Goal: Information Seeking & Learning: Learn about a topic

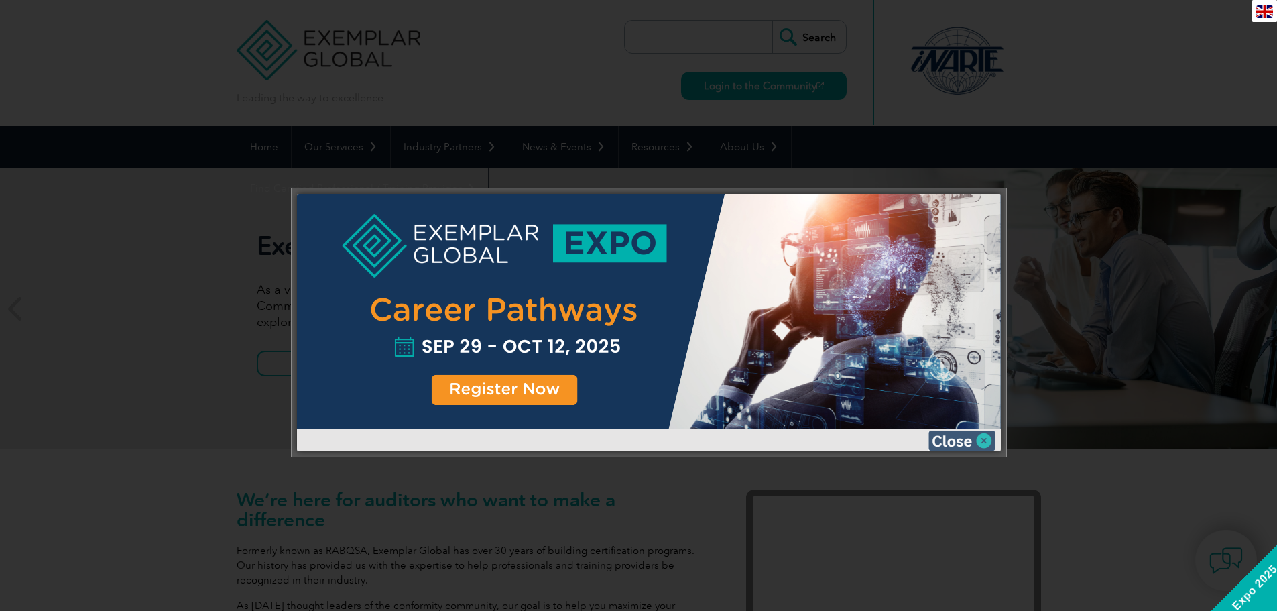
click at [956, 435] on img at bounding box center [962, 440] width 67 height 20
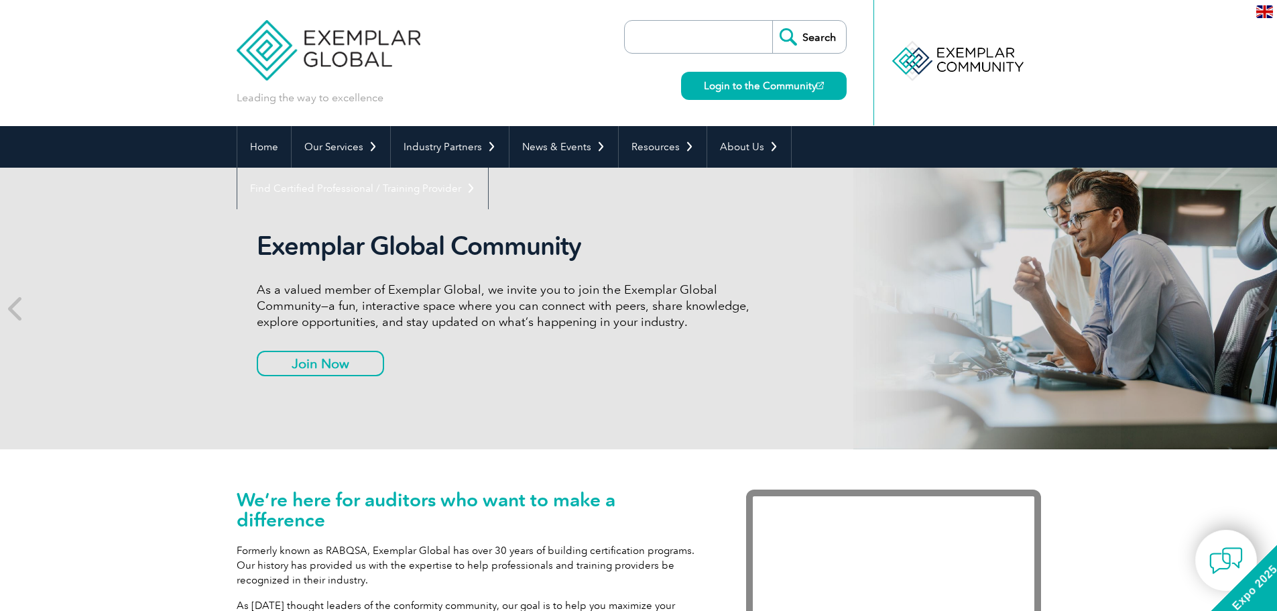
click at [352, 30] on img at bounding box center [329, 40] width 184 height 80
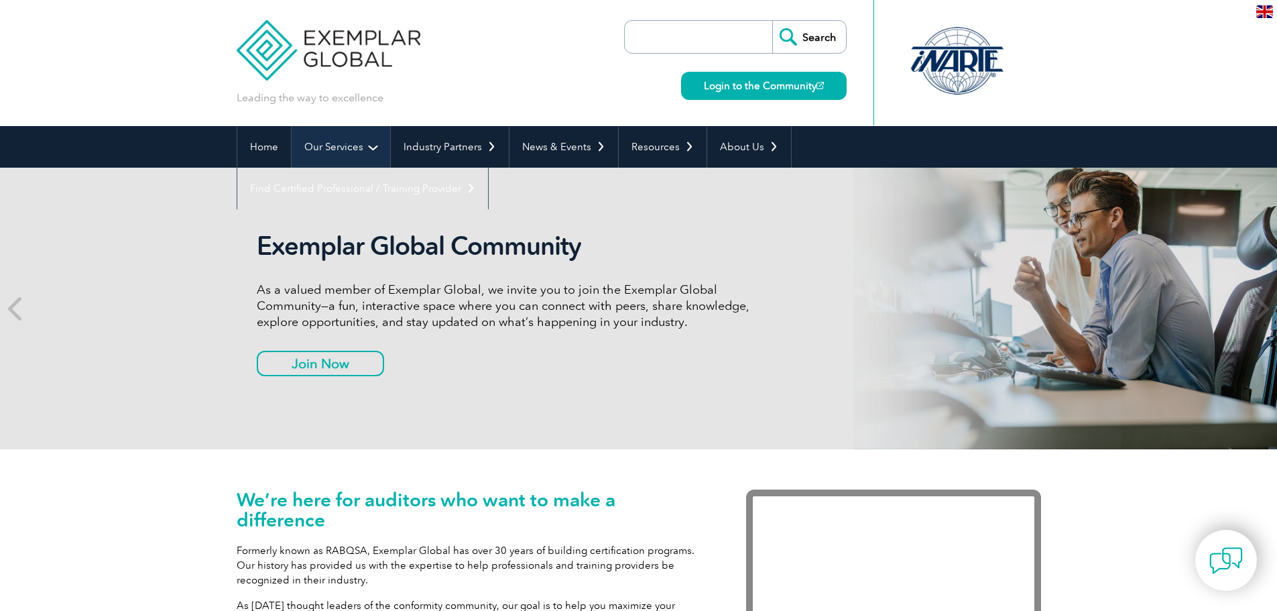
click at [377, 142] on link "Our Services" at bounding box center [341, 147] width 99 height 42
click at [371, 147] on link "Our Services" at bounding box center [341, 147] width 99 height 42
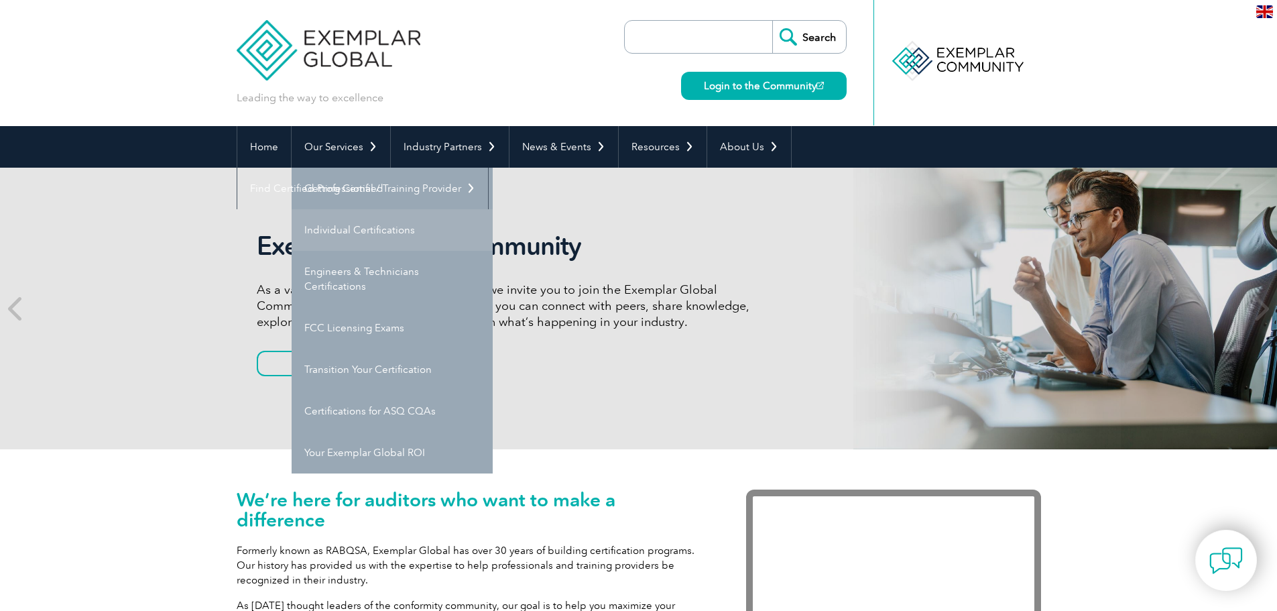
click at [364, 229] on link "Individual Certifications" at bounding box center [392, 230] width 201 height 42
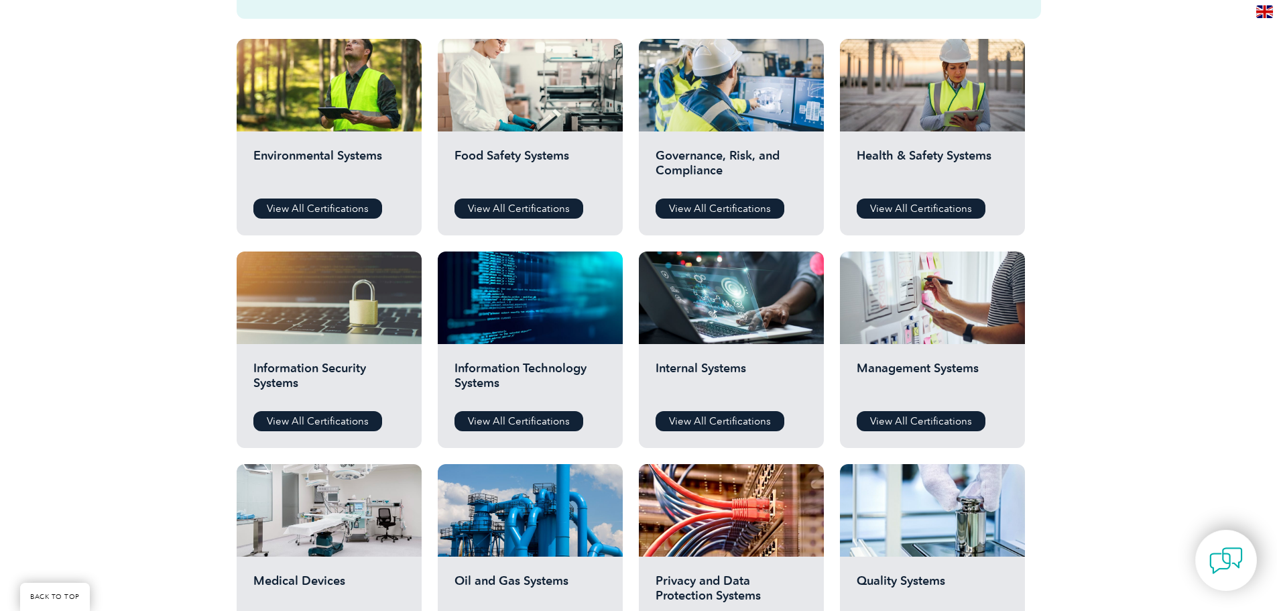
scroll to position [536, 0]
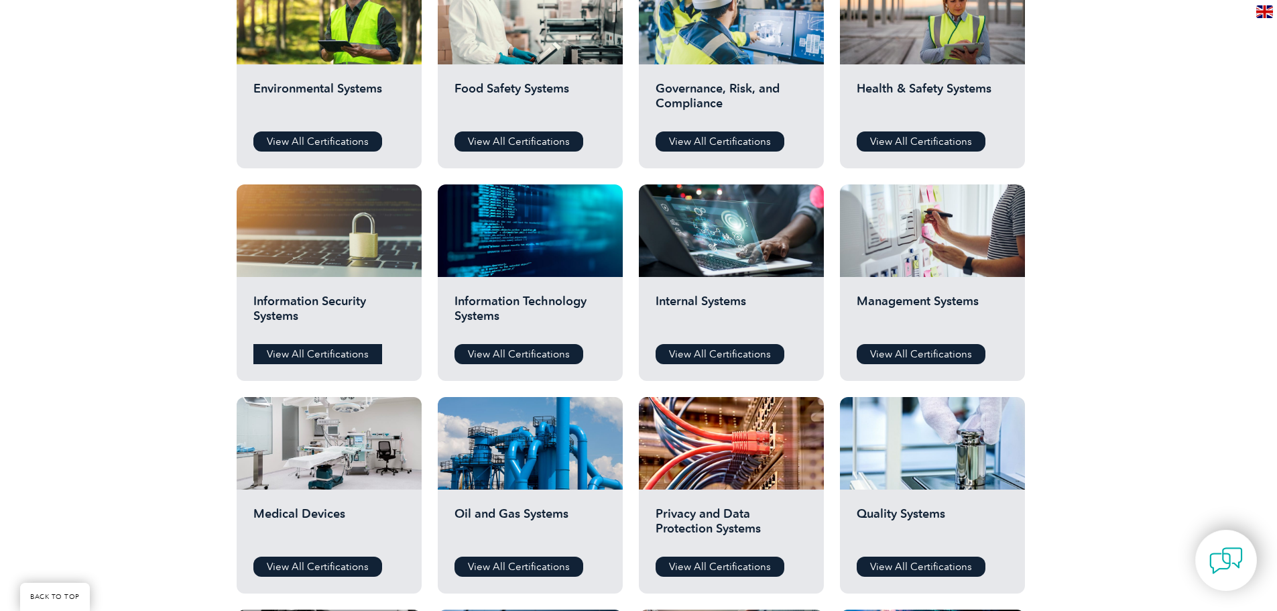
click at [298, 355] on link "View All Certifications" at bounding box center [317, 354] width 129 height 20
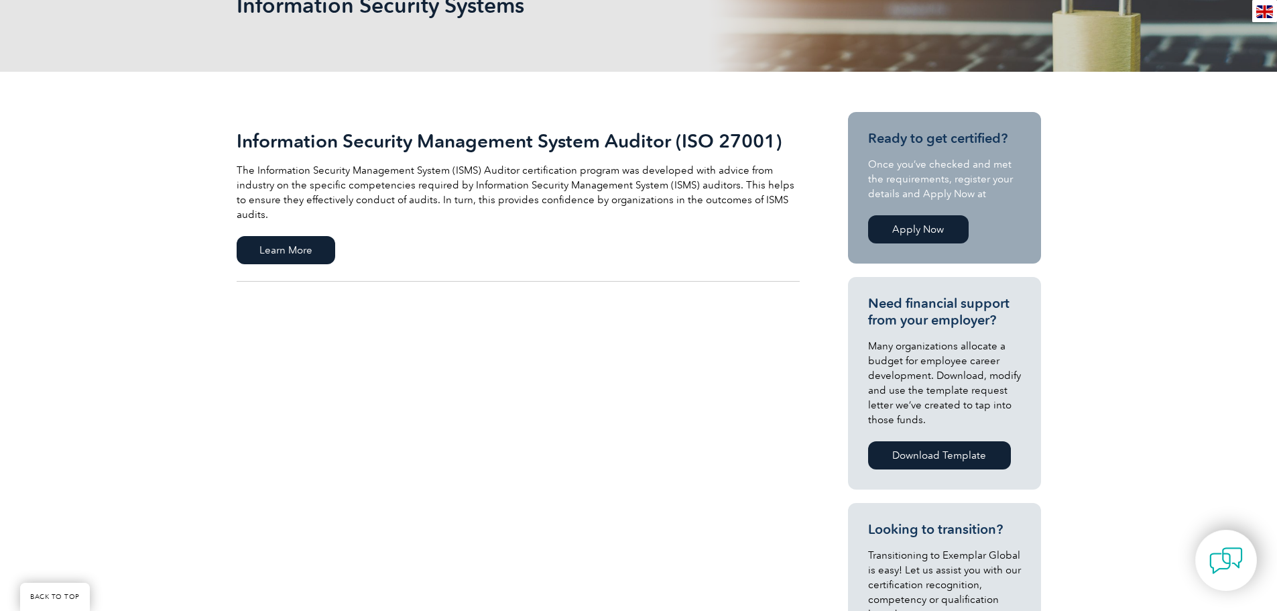
scroll to position [201, 0]
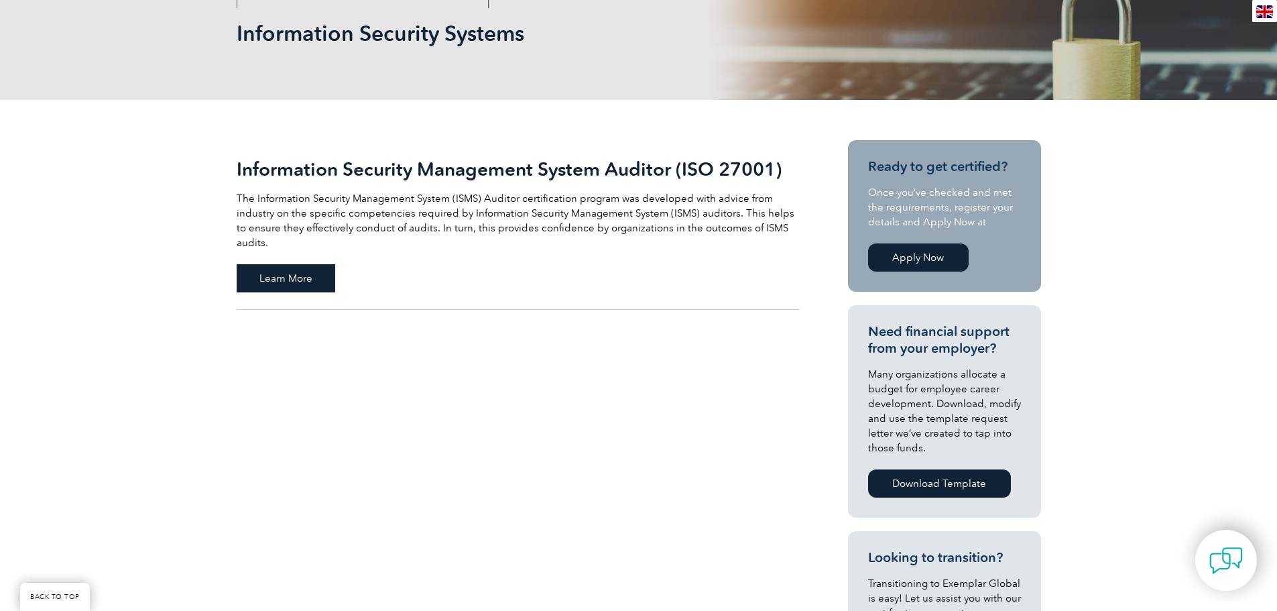
click at [280, 272] on span "Learn More" at bounding box center [286, 278] width 99 height 28
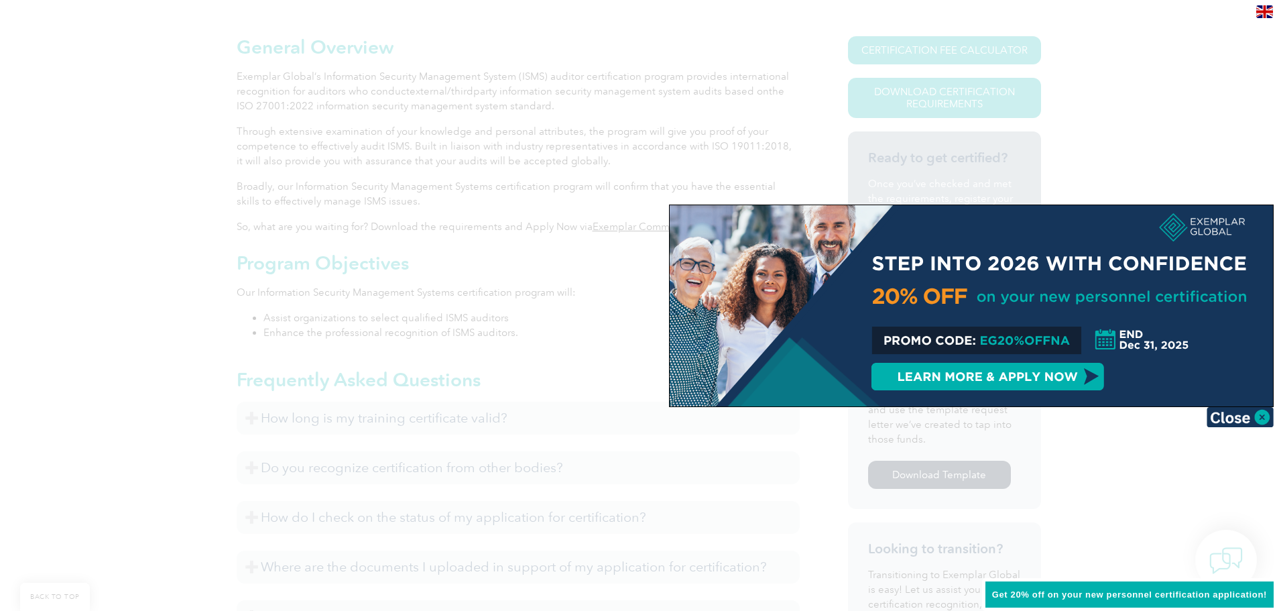
scroll to position [335, 0]
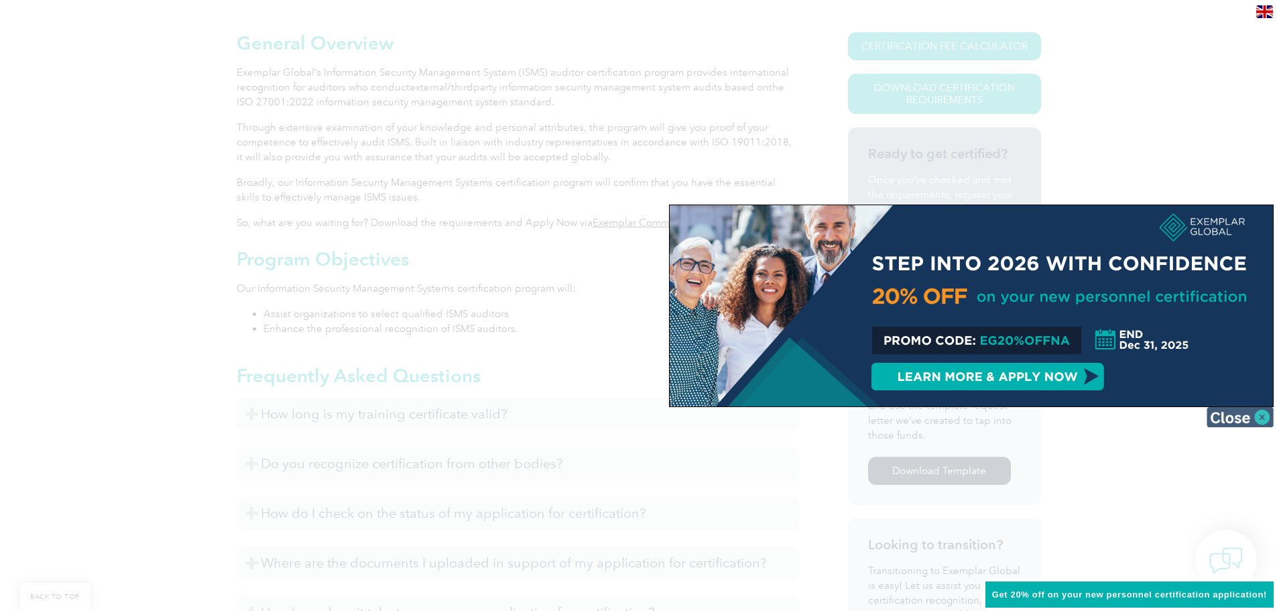
click at [1236, 415] on img at bounding box center [1240, 417] width 67 height 20
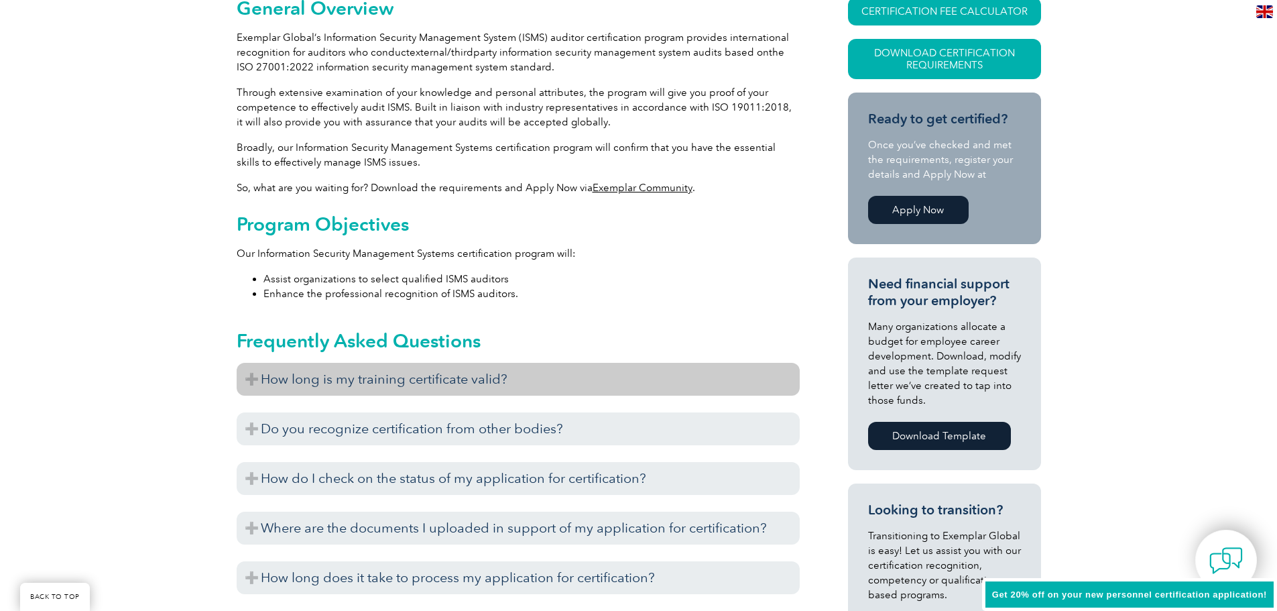
scroll to position [402, 0]
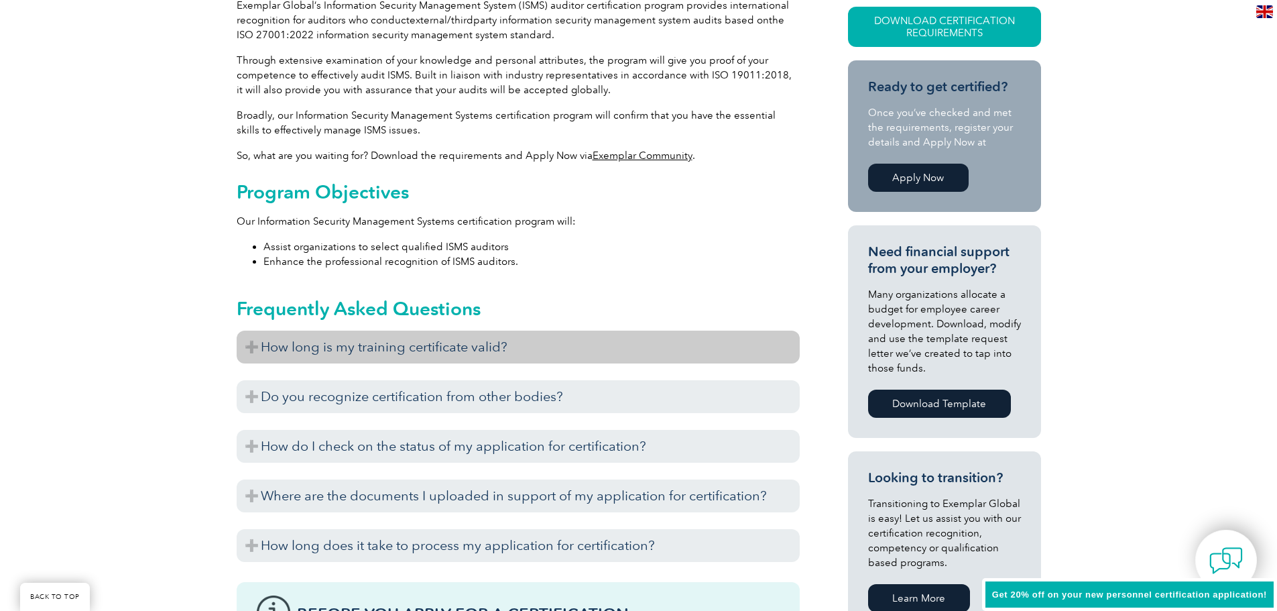
click at [251, 345] on h3 "How long is my training certificate valid?" at bounding box center [518, 347] width 563 height 33
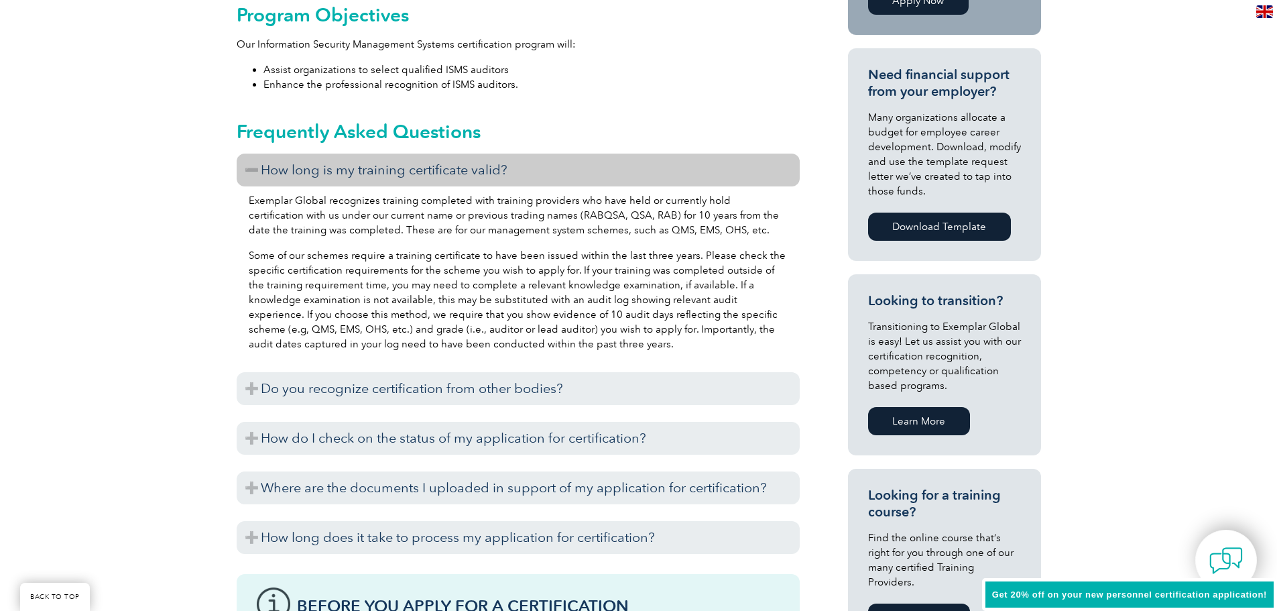
scroll to position [603, 0]
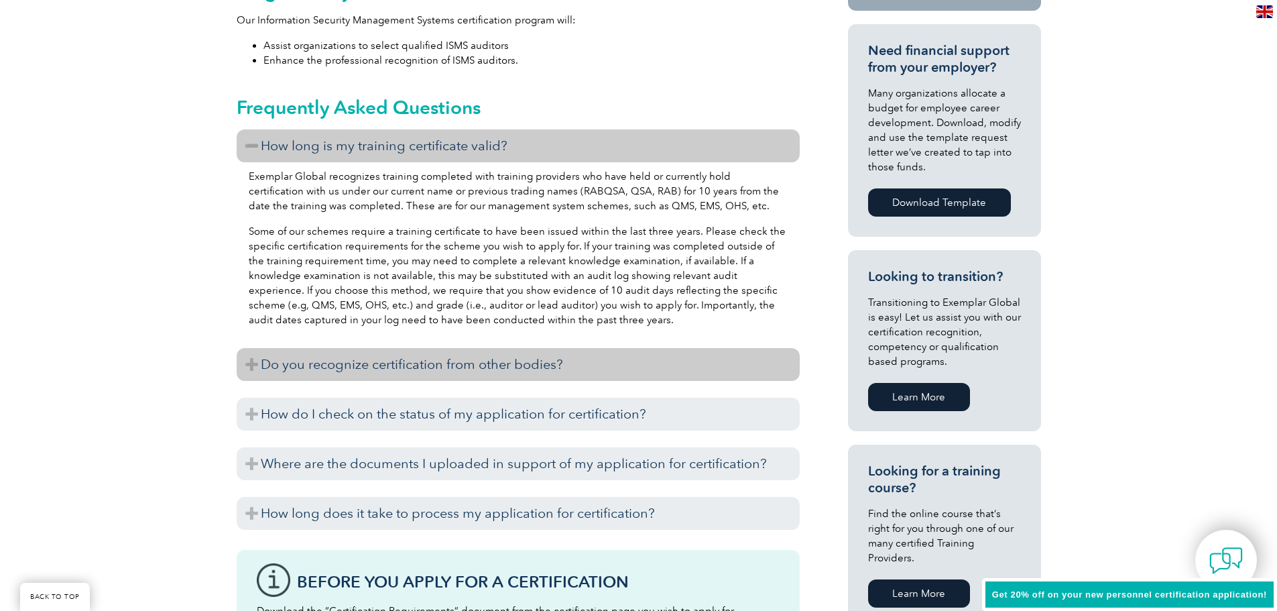
click at [248, 362] on h3 "Do you recognize certification from other bodies?" at bounding box center [518, 364] width 563 height 33
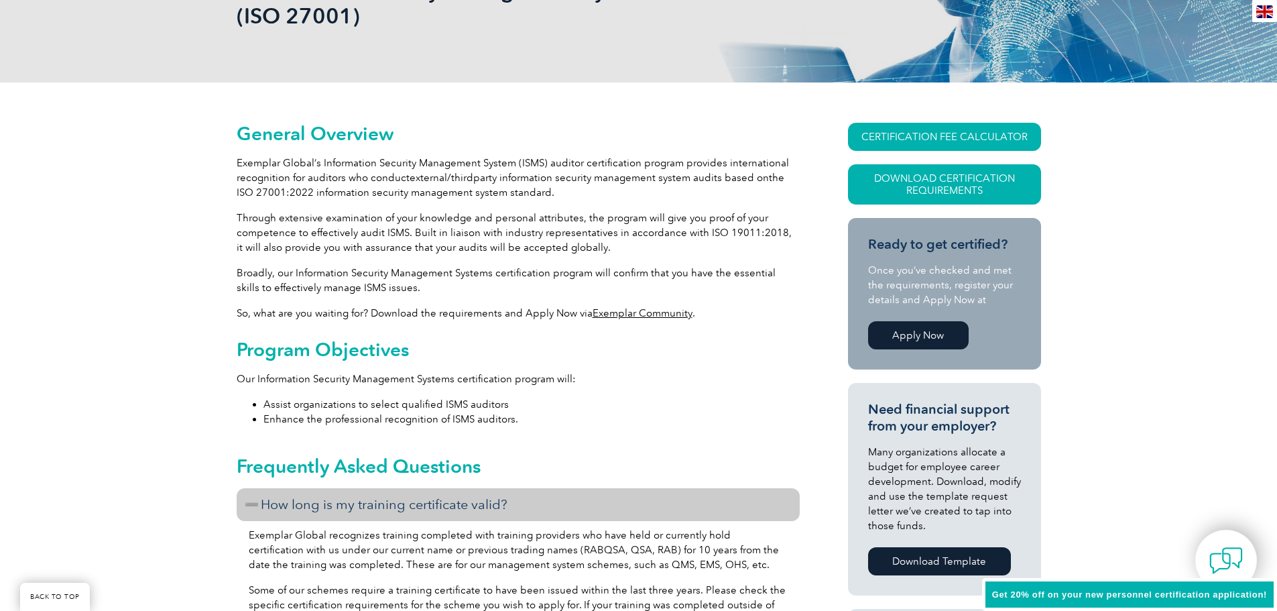
scroll to position [268, 0]
